Goal: Participate in discussion

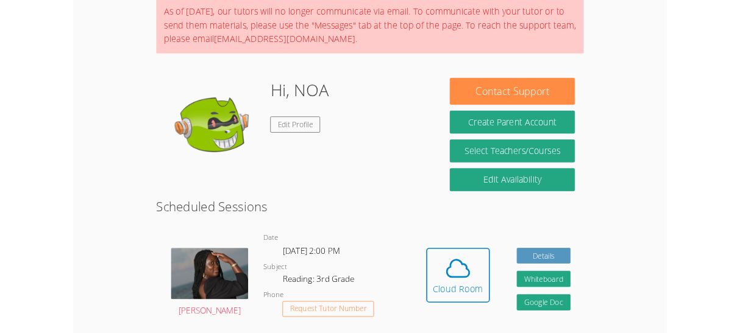
scroll to position [102, 0]
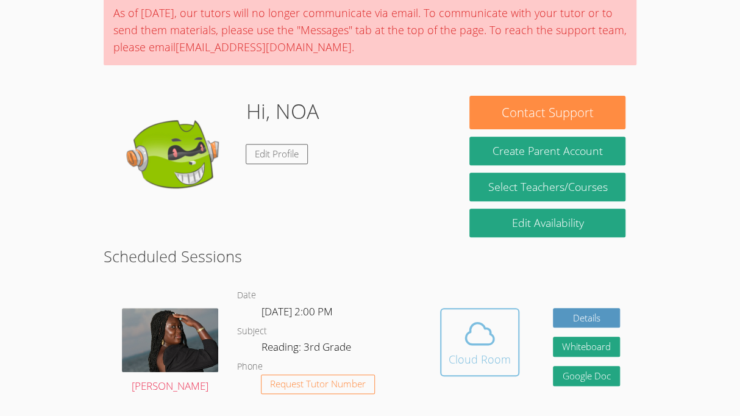
click at [504, 340] on span at bounding box center [480, 333] width 62 height 34
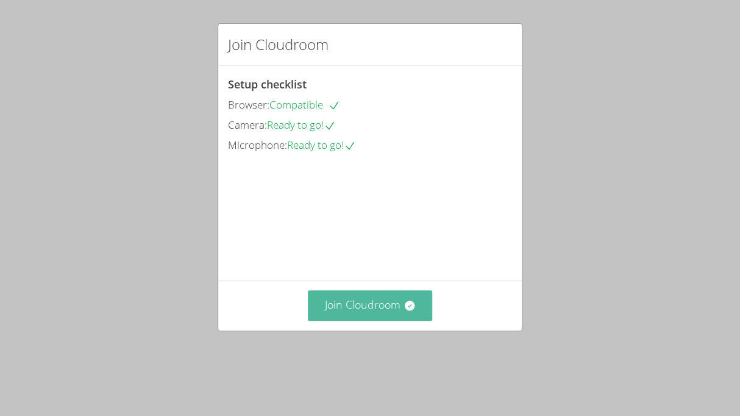
click at [343, 320] on button "Join Cloudroom" at bounding box center [370, 305] width 125 height 30
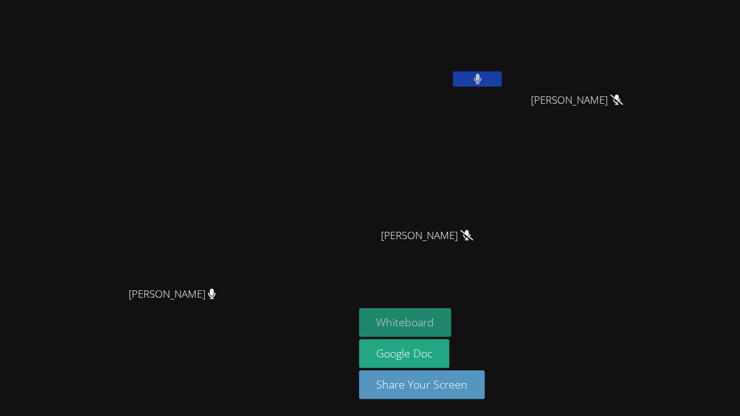
click at [451, 318] on button "Whiteboard" at bounding box center [405, 322] width 92 height 29
click at [502, 77] on button at bounding box center [477, 78] width 49 height 15
click at [481, 80] on icon at bounding box center [477, 79] width 7 height 10
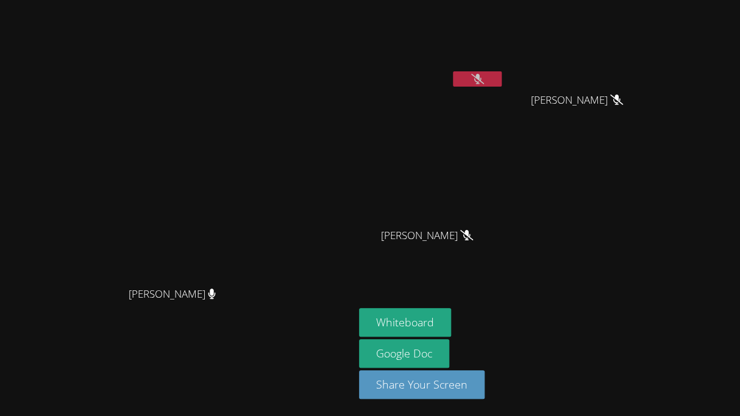
click at [502, 78] on button at bounding box center [477, 78] width 49 height 15
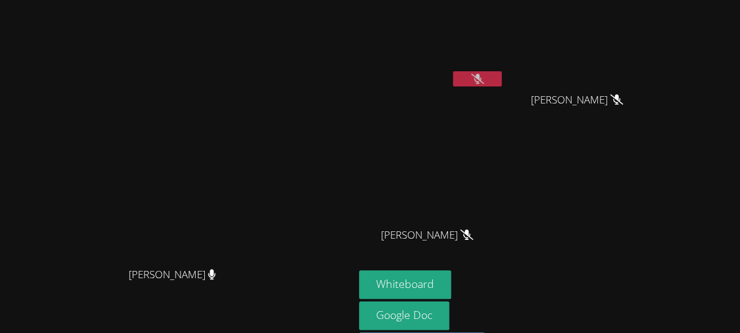
click at [484, 81] on icon at bounding box center [477, 79] width 13 height 10
click at [502, 73] on button at bounding box center [477, 78] width 49 height 15
click at [502, 77] on button at bounding box center [477, 78] width 49 height 15
click at [502, 84] on button at bounding box center [477, 78] width 49 height 15
click at [354, 137] on main "Melissa Obichukwu Melissa Obichukwu" at bounding box center [177, 189] width 354 height 379
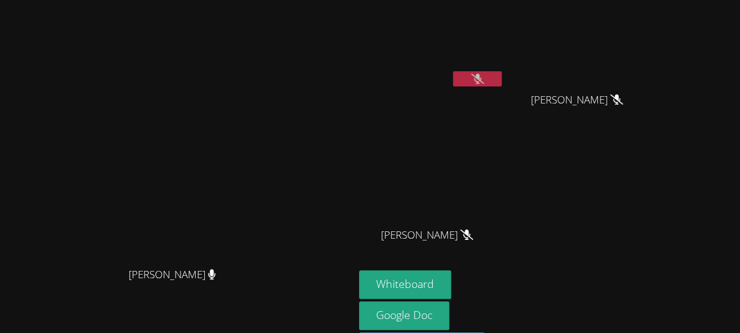
click at [484, 78] on icon at bounding box center [477, 79] width 13 height 10
click at [502, 84] on button at bounding box center [477, 78] width 49 height 15
click at [654, 145] on div "NOA OLEA ALVARO LUNA ALVARO LUNA MIAALIYANAH NIETO MIAALIYANAH NIETO" at bounding box center [506, 138] width 295 height 266
click at [502, 77] on button at bounding box center [477, 78] width 49 height 15
click at [502, 74] on button at bounding box center [477, 78] width 49 height 15
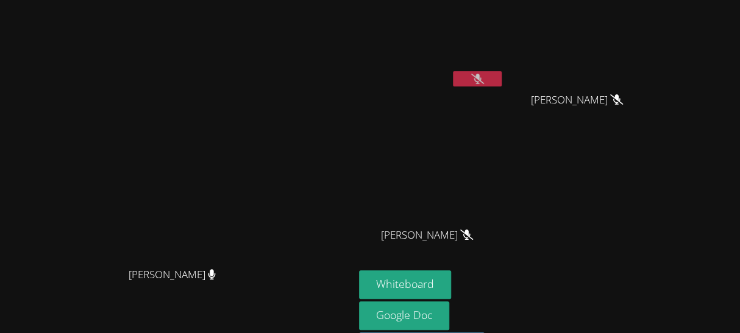
click at [484, 81] on icon at bounding box center [477, 79] width 13 height 10
click at [504, 70] on video at bounding box center [431, 46] width 145 height 82
click at [502, 74] on button at bounding box center [477, 78] width 49 height 15
click at [502, 84] on button at bounding box center [477, 78] width 49 height 15
click at [484, 75] on icon at bounding box center [477, 79] width 13 height 10
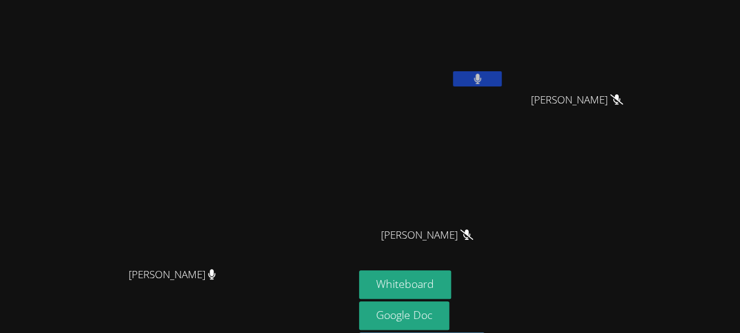
click at [481, 76] on icon at bounding box center [477, 79] width 7 height 10
click at [484, 80] on icon at bounding box center [477, 79] width 13 height 10
click at [481, 80] on icon at bounding box center [477, 79] width 7 height 10
click at [484, 79] on icon at bounding box center [477, 79] width 13 height 10
click at [502, 85] on button at bounding box center [477, 78] width 49 height 15
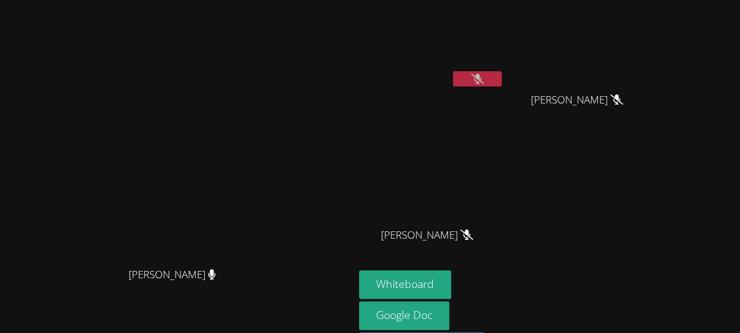
click at [484, 83] on icon at bounding box center [477, 79] width 13 height 10
click at [502, 81] on button at bounding box center [477, 78] width 49 height 15
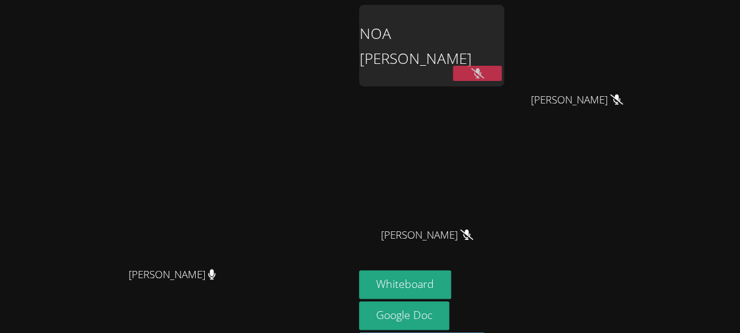
click at [502, 77] on button at bounding box center [477, 73] width 49 height 15
click at [502, 73] on button at bounding box center [477, 73] width 49 height 15
click at [502, 80] on button at bounding box center [477, 73] width 49 height 15
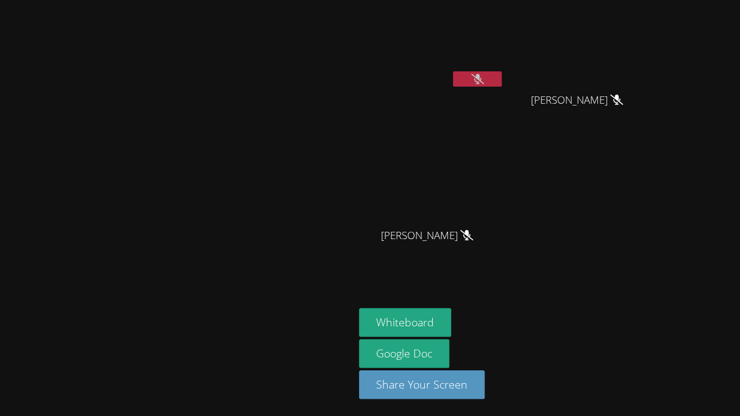
click at [484, 82] on icon at bounding box center [477, 79] width 13 height 10
click at [502, 78] on button at bounding box center [477, 78] width 49 height 15
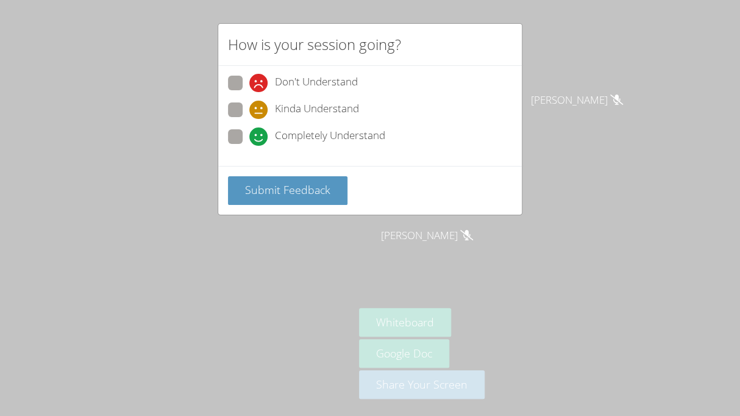
click at [341, 79] on span "Don't Understand" at bounding box center [316, 83] width 83 height 18
click at [260, 79] on input "Don't Understand" at bounding box center [254, 81] width 10 height 10
radio input "true"
click at [318, 194] on span "Submit Feedback" at bounding box center [287, 189] width 85 height 15
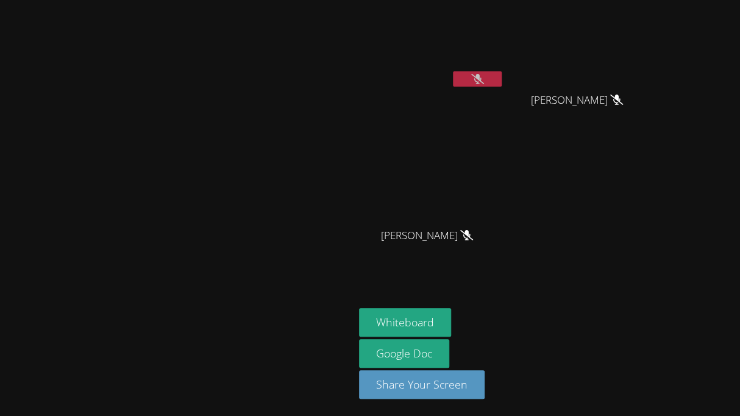
click at [502, 84] on button at bounding box center [477, 78] width 49 height 15
click at [502, 78] on button at bounding box center [477, 78] width 49 height 15
click at [502, 79] on button at bounding box center [477, 78] width 49 height 15
click at [502, 84] on button at bounding box center [477, 78] width 49 height 15
click at [502, 79] on button at bounding box center [477, 78] width 49 height 15
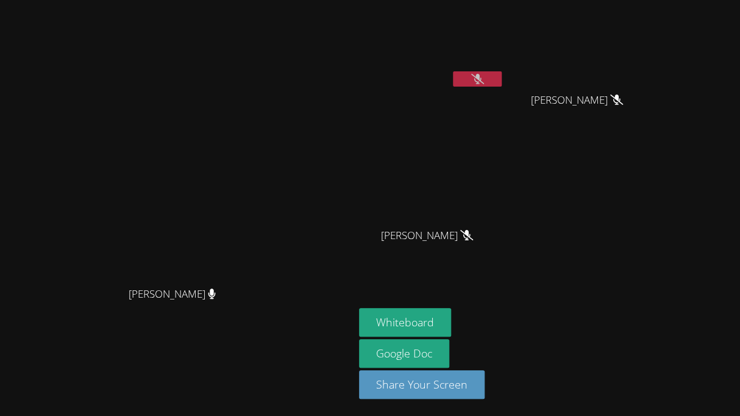
click at [484, 77] on icon at bounding box center [477, 79] width 13 height 10
click at [481, 79] on icon at bounding box center [477, 79] width 7 height 10
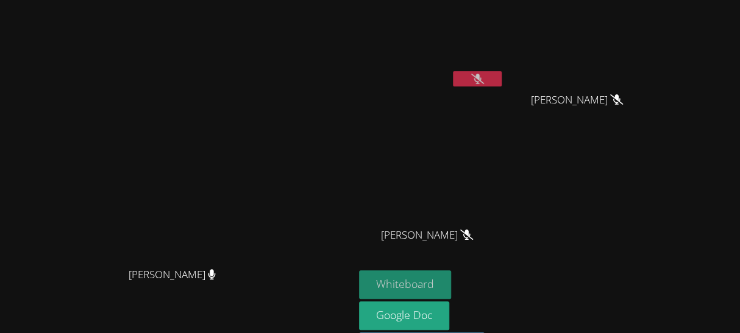
click at [451, 277] on button "Whiteboard" at bounding box center [405, 285] width 92 height 29
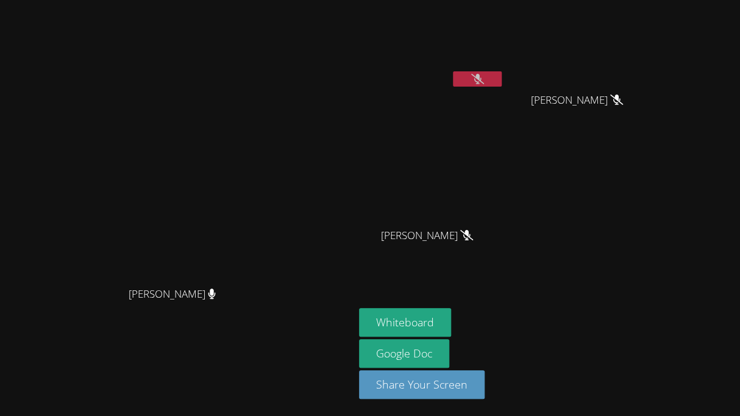
click at [502, 82] on button at bounding box center [477, 78] width 49 height 15
click at [502, 77] on button at bounding box center [477, 78] width 49 height 15
click at [451, 322] on button "Whiteboard" at bounding box center [405, 322] width 92 height 29
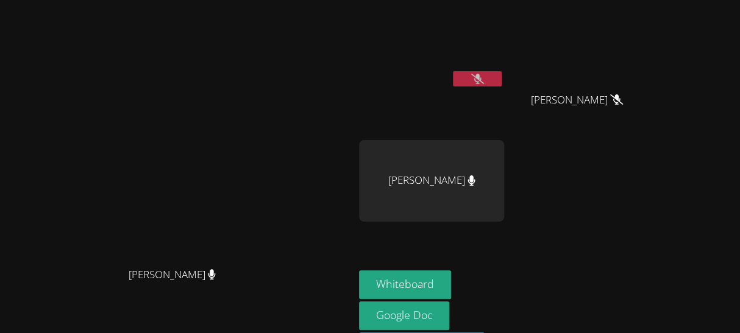
click at [504, 78] on video at bounding box center [431, 46] width 145 height 82
